Goal: Transaction & Acquisition: Obtain resource

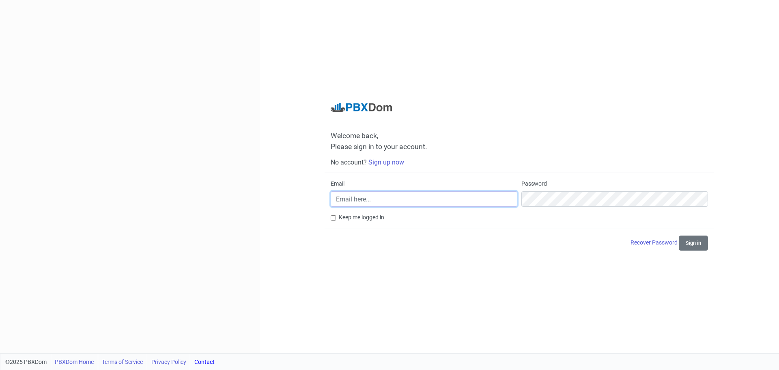
type input "neil.christie@converged.co.uk"
click at [688, 243] on button "Sign in" at bounding box center [693, 242] width 29 height 15
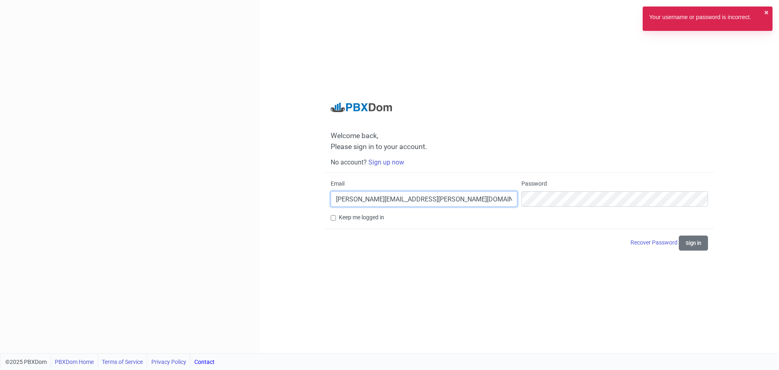
click at [435, 203] on input "neil.christie@converged.co.uk" at bounding box center [424, 198] width 187 height 15
type input "neil@converged.co.uk"
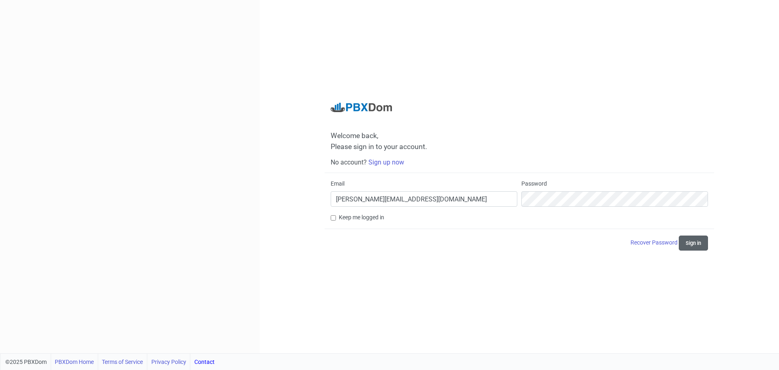
click at [698, 242] on button "Sign in" at bounding box center [693, 242] width 29 height 15
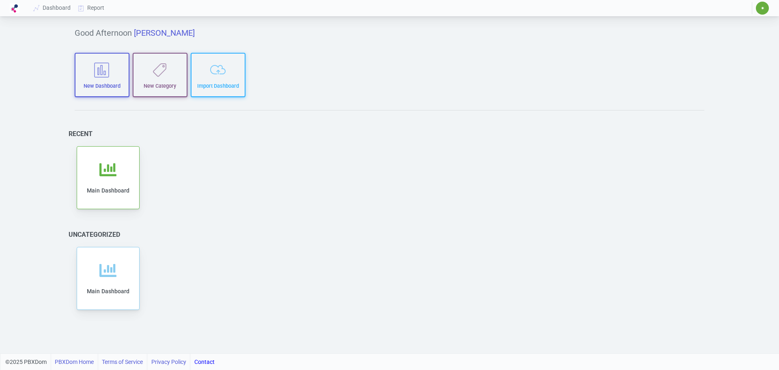
click at [758, 6] on span "✷" at bounding box center [762, 8] width 13 height 13
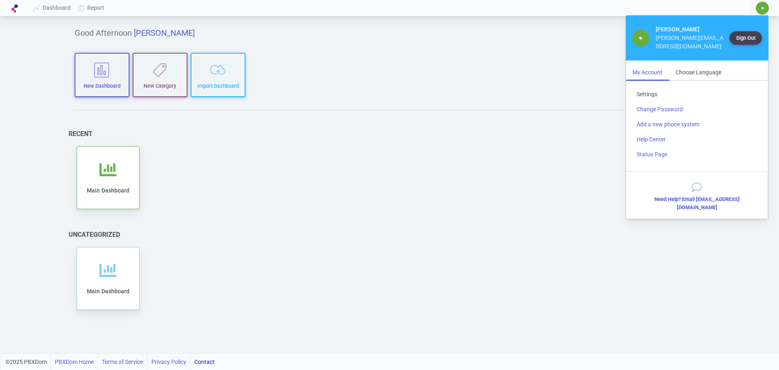
click at [655, 87] on link "Settings" at bounding box center [697, 94] width 134 height 15
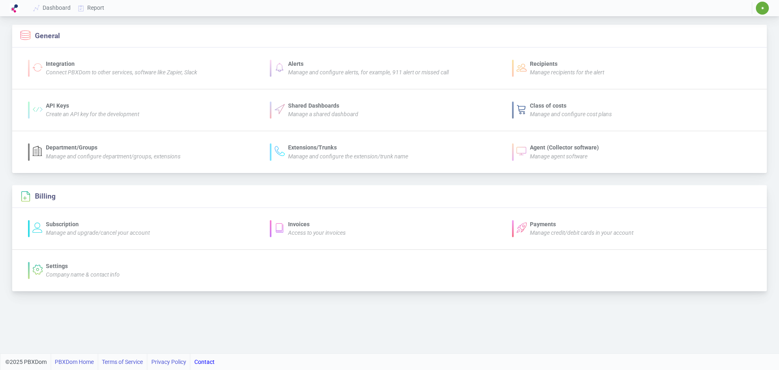
click at [293, 225] on div "Invoices" at bounding box center [317, 224] width 58 height 9
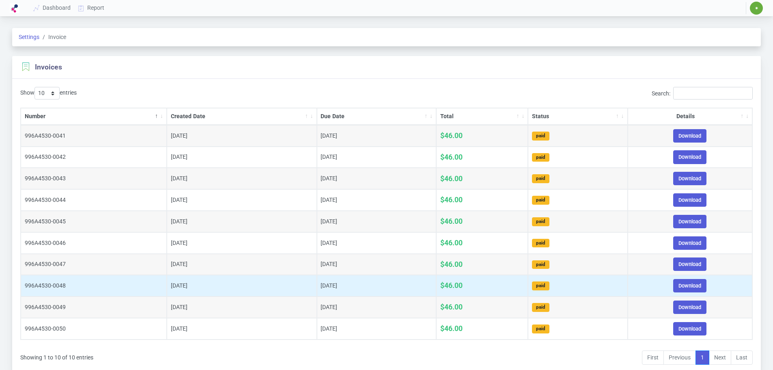
scroll to position [32, 0]
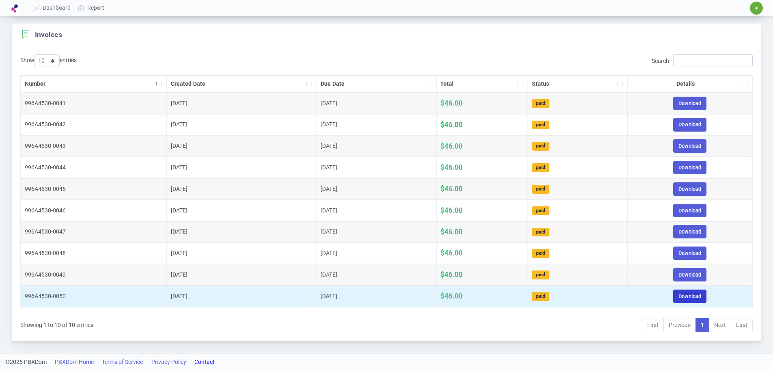
click at [700, 297] on link "Download" at bounding box center [689, 295] width 33 height 13
